Goal: Check status: Check status

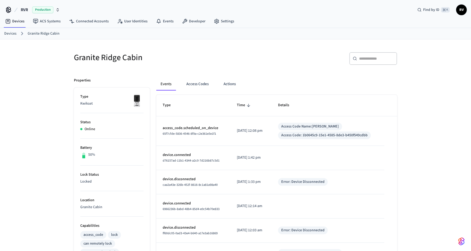
click at [12, 33] on link "Devices" at bounding box center [10, 34] width 12 height 6
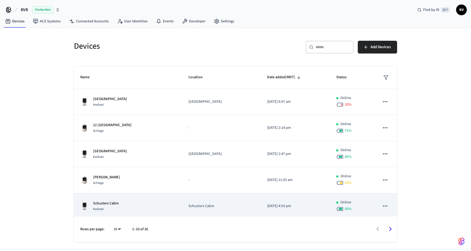
click at [98, 201] on p "Schusters Cabin" at bounding box center [106, 203] width 26 height 6
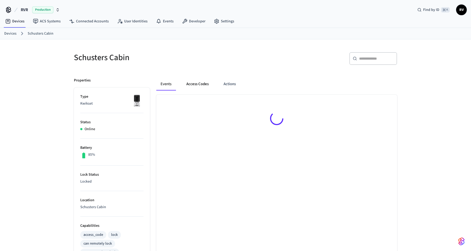
click at [201, 80] on button "Access Codes" at bounding box center [197, 84] width 31 height 13
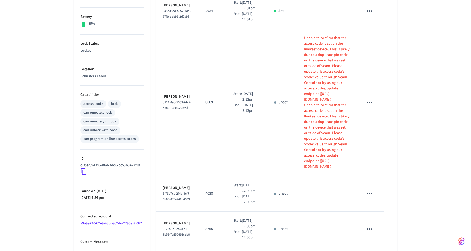
scroll to position [124, 0]
